Goal: Transaction & Acquisition: Purchase product/service

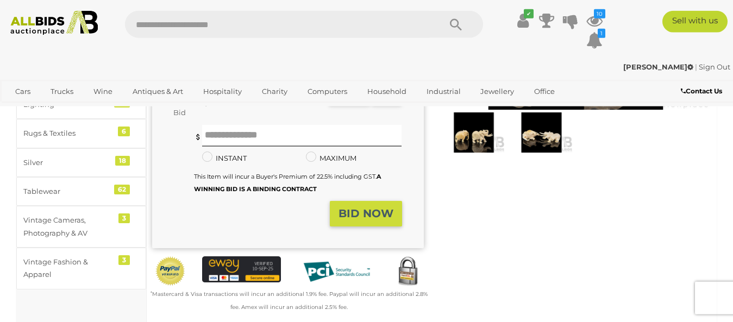
scroll to position [177, 0]
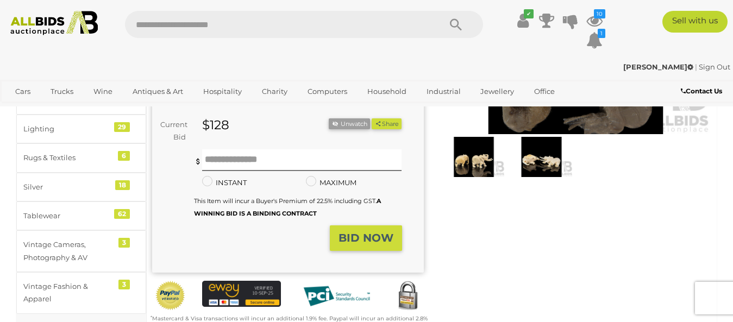
click at [544, 160] on img at bounding box center [541, 157] width 62 height 40
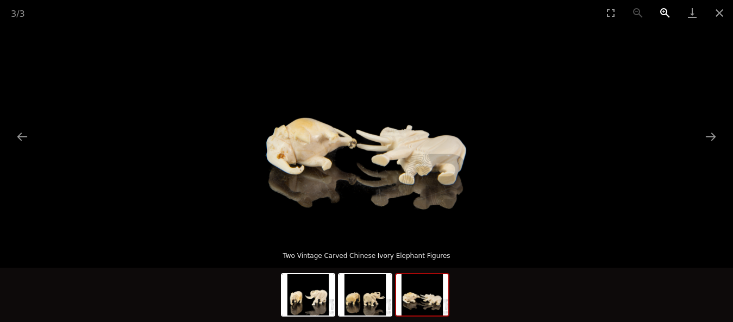
click at [663, 10] on button "Zoom in" at bounding box center [664, 13] width 27 height 26
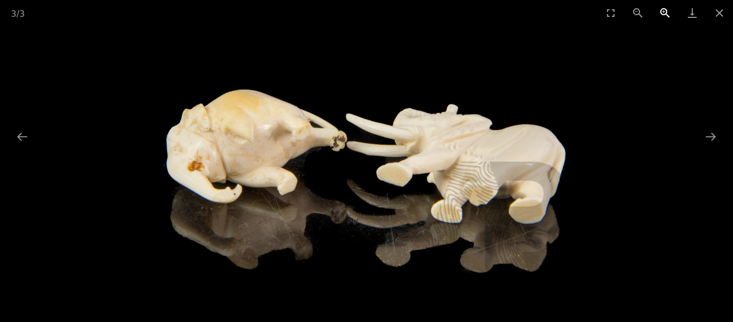
click at [663, 10] on button "Zoom in" at bounding box center [664, 13] width 27 height 26
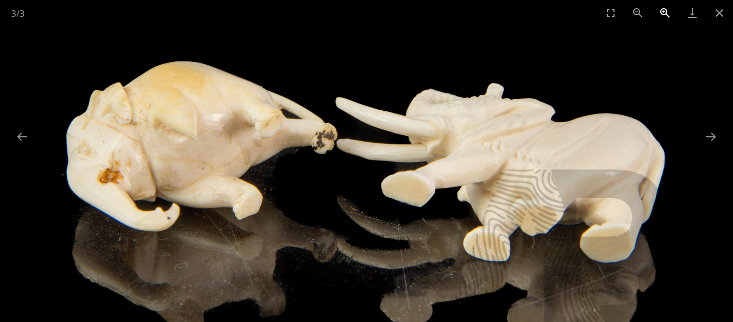
click at [663, 10] on button "Zoom in" at bounding box center [664, 13] width 27 height 26
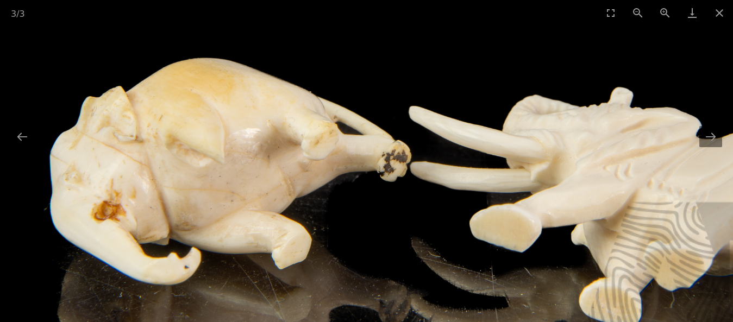
drag, startPoint x: 247, startPoint y: 129, endPoint x: 467, endPoint y: 154, distance: 221.4
click at [467, 154] on img at bounding box center [449, 111] width 845 height 845
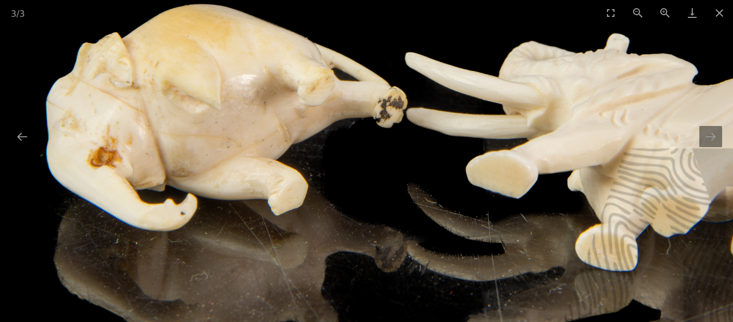
drag, startPoint x: 243, startPoint y: 236, endPoint x: 385, endPoint y: 181, distance: 151.5
click at [385, 181] on img at bounding box center [445, 57] width 845 height 845
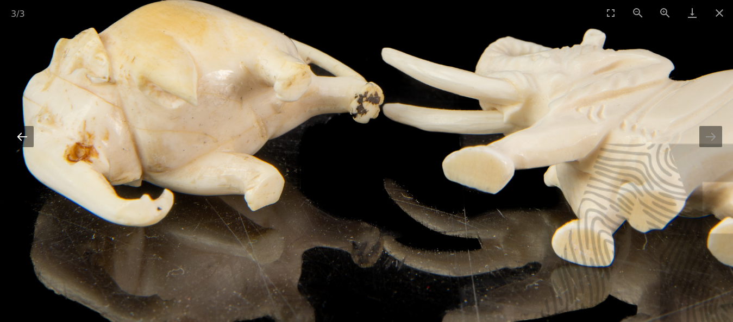
click at [22, 136] on button "Previous slide" at bounding box center [22, 136] width 23 height 21
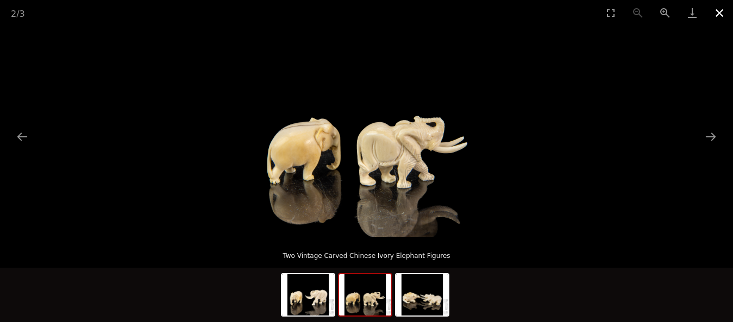
click at [718, 15] on button "Close gallery" at bounding box center [719, 13] width 27 height 26
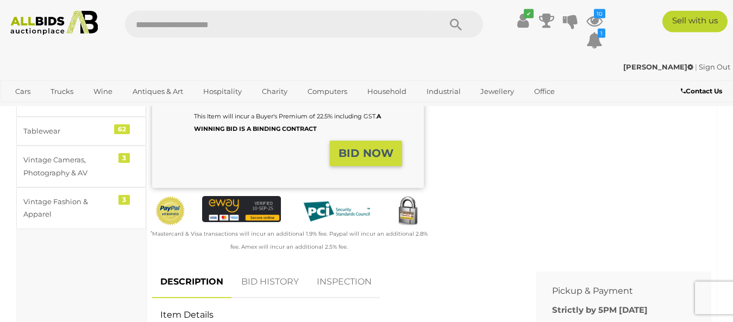
scroll to position [332, 0]
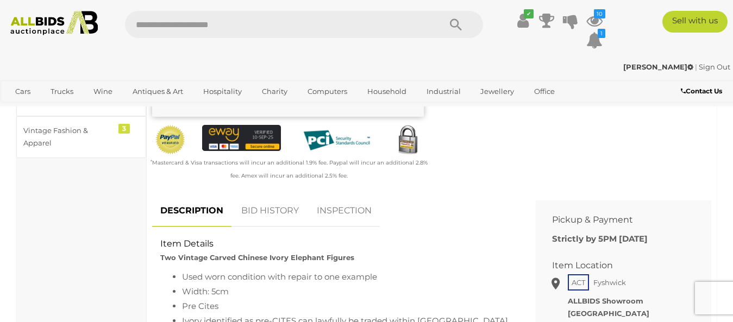
click at [261, 215] on link "BID HISTORY" at bounding box center [270, 211] width 74 height 32
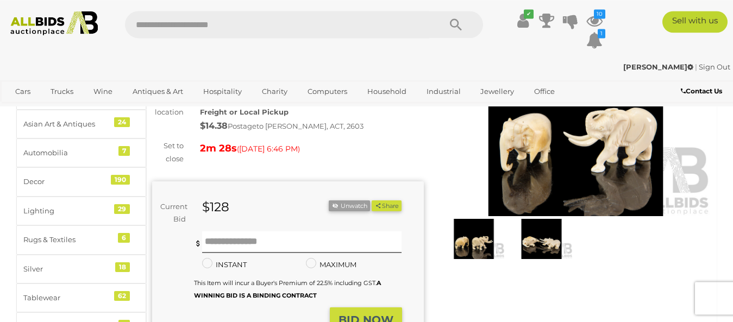
scroll to position [87, 0]
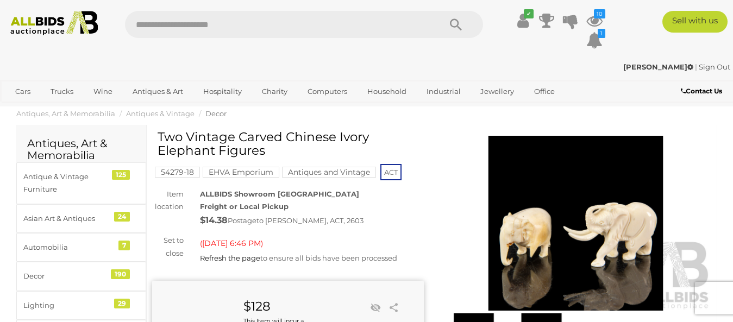
scroll to position [87, 0]
